Goal: Check status: Check status

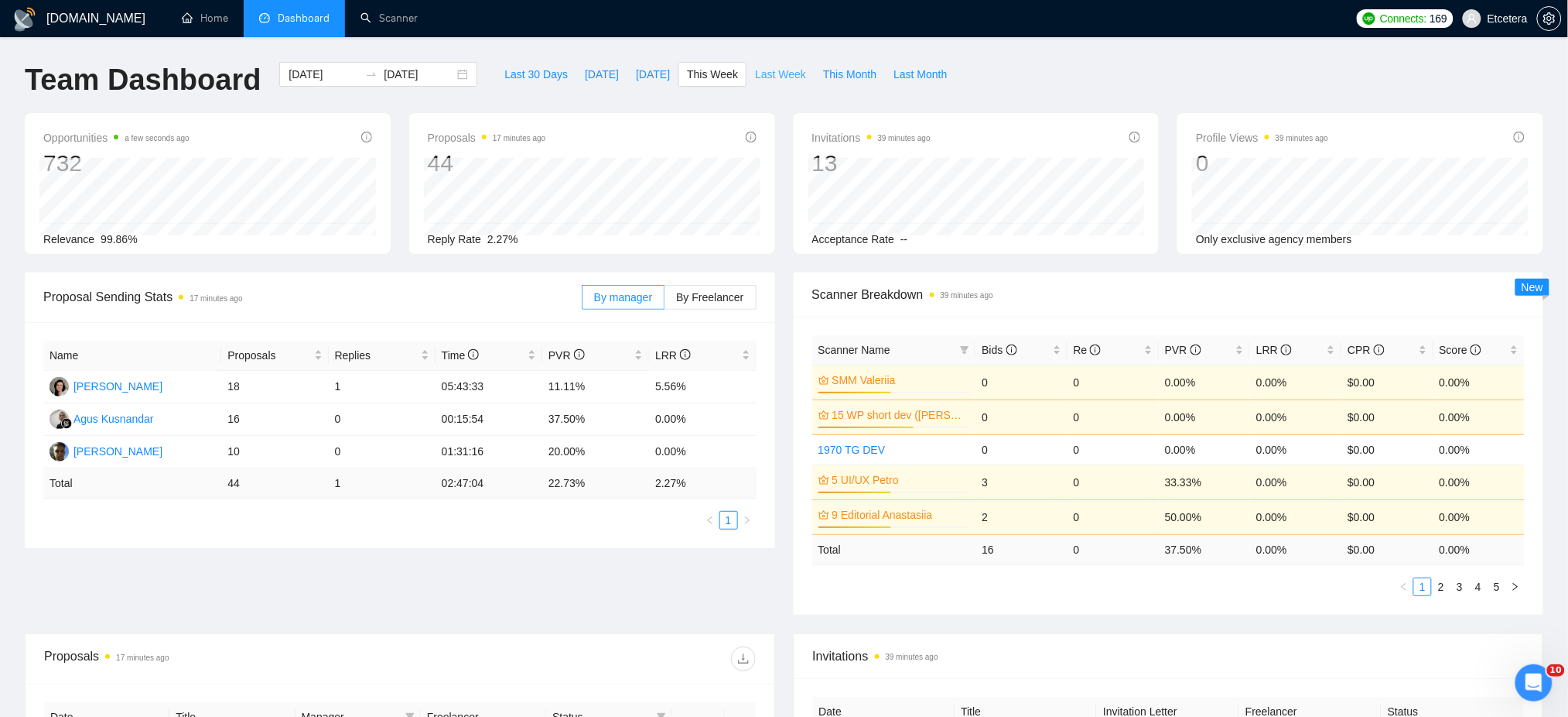
click at [772, 81] on span "Last Week" at bounding box center [780, 74] width 51 height 17
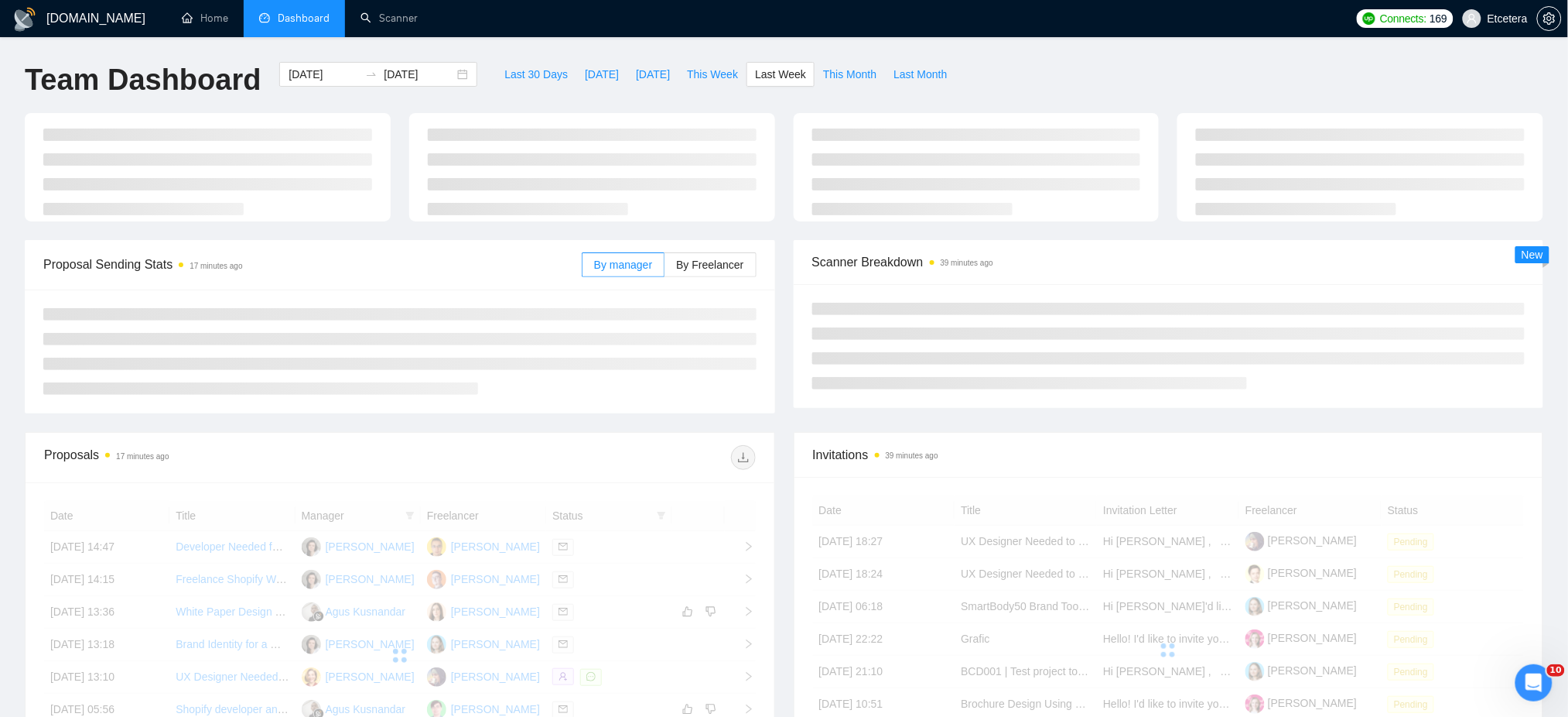
type input "[DATE]"
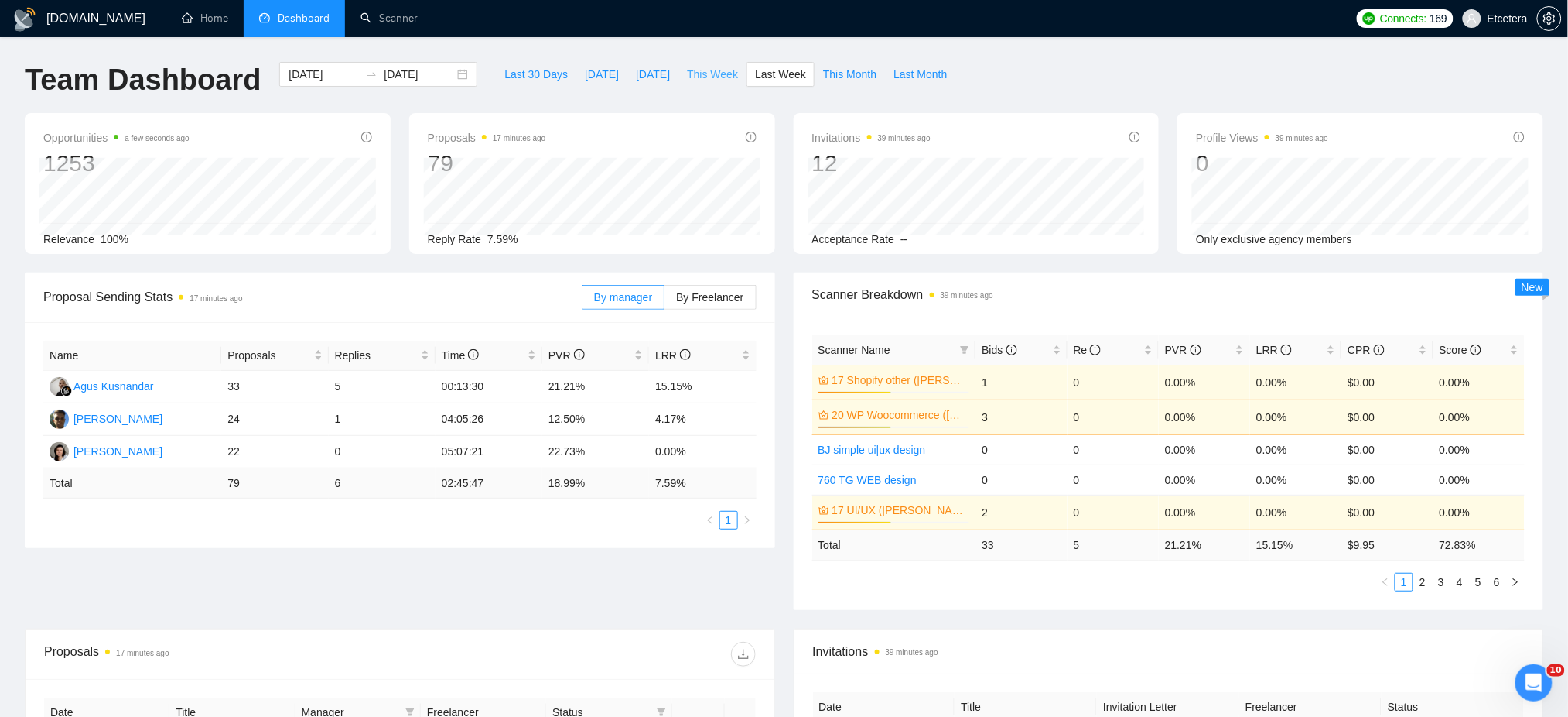
click at [711, 73] on span "This Week" at bounding box center [712, 74] width 51 height 17
type input "[DATE]"
